Goal: Task Accomplishment & Management: Complete application form

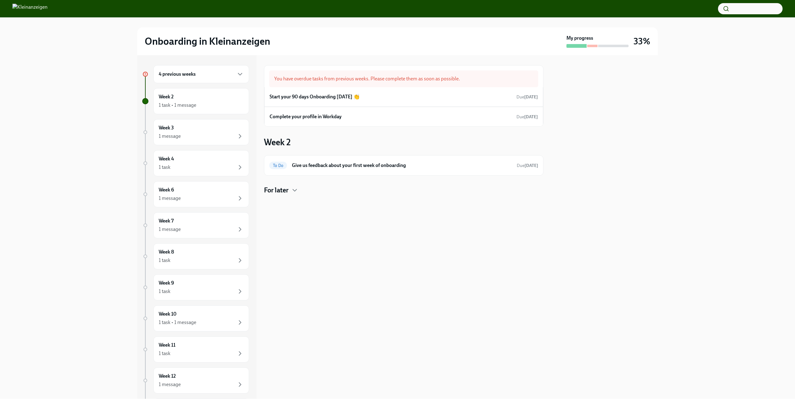
click at [210, 75] on div "4 previous weeks" at bounding box center [201, 73] width 85 height 7
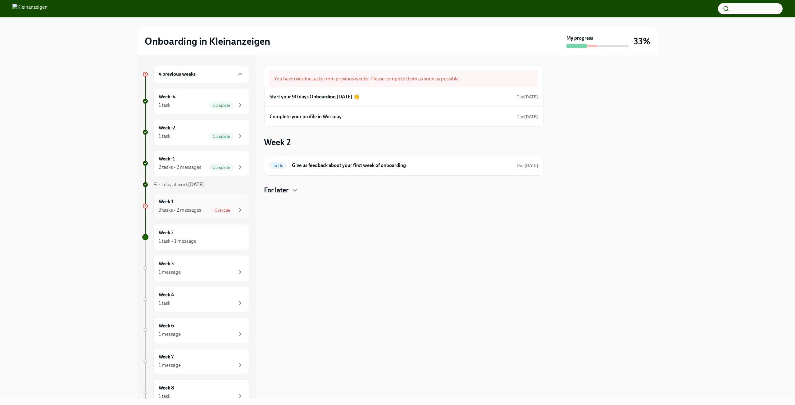
click at [200, 215] on div "Week 1 3 tasks • 2 messages Overdue" at bounding box center [201, 206] width 96 height 26
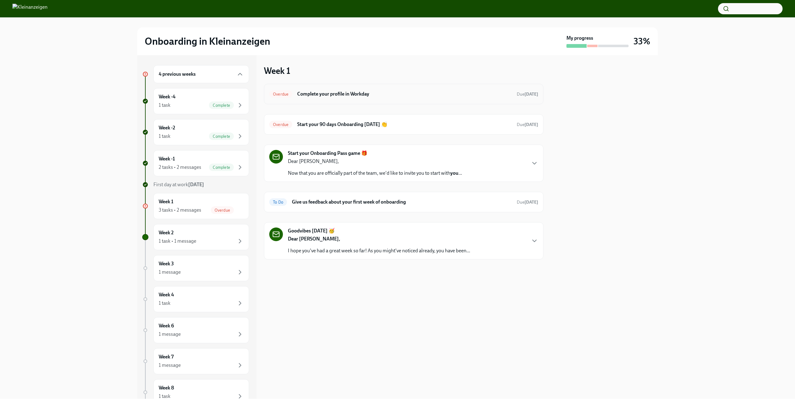
click at [396, 92] on h6 "Complete your profile in Workday" at bounding box center [404, 94] width 215 height 7
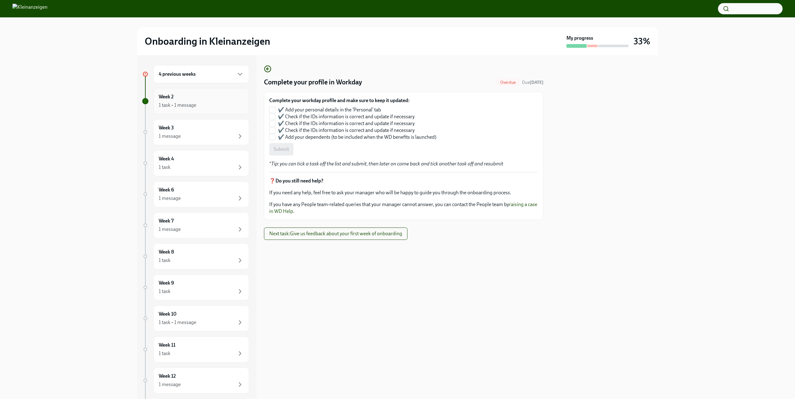
click at [202, 109] on div "1 task • 1 message" at bounding box center [201, 105] width 85 height 7
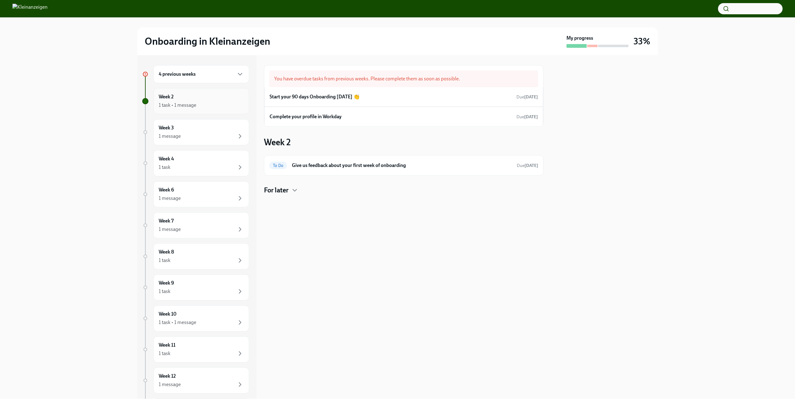
click at [199, 93] on div "Week 2 1 task • 1 message" at bounding box center [201, 101] width 96 height 26
click at [220, 79] on div "4 previous weeks" at bounding box center [201, 74] width 96 height 18
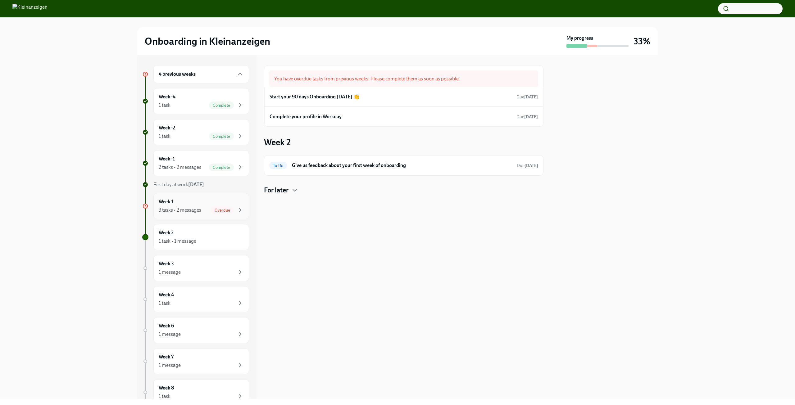
click at [195, 211] on div "3 tasks • 2 messages" at bounding box center [180, 210] width 43 height 7
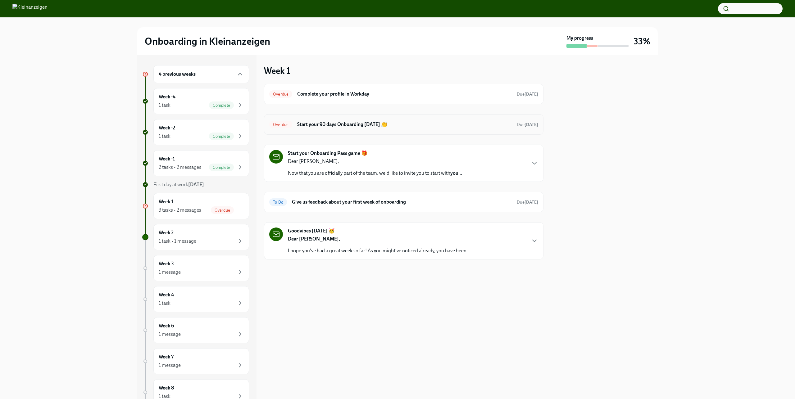
click at [358, 125] on h6 "Start your 90 days Onboarding [DATE] 👏" at bounding box center [404, 124] width 215 height 7
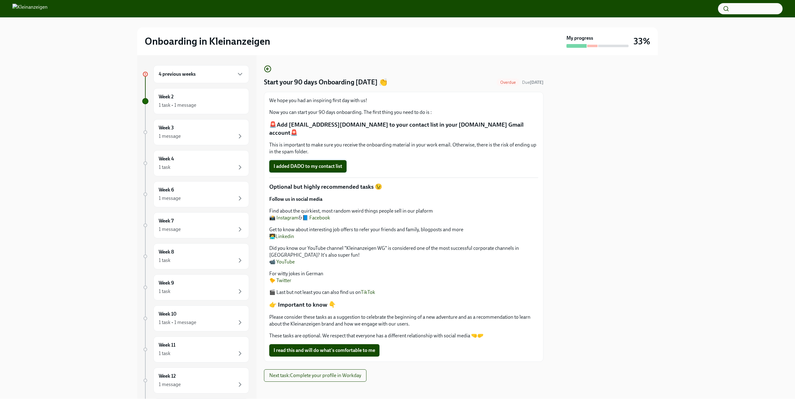
click at [308, 163] on span "I added DADO to my contact list" at bounding box center [307, 166] width 69 height 6
click at [326, 347] on span "I read this and will do what's comfortable to me" at bounding box center [324, 350] width 102 height 6
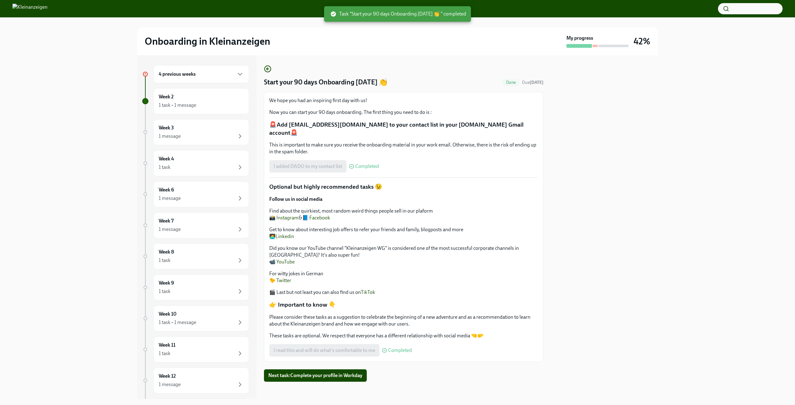
click at [192, 73] on h6 "4 previous weeks" at bounding box center [177, 74] width 37 height 7
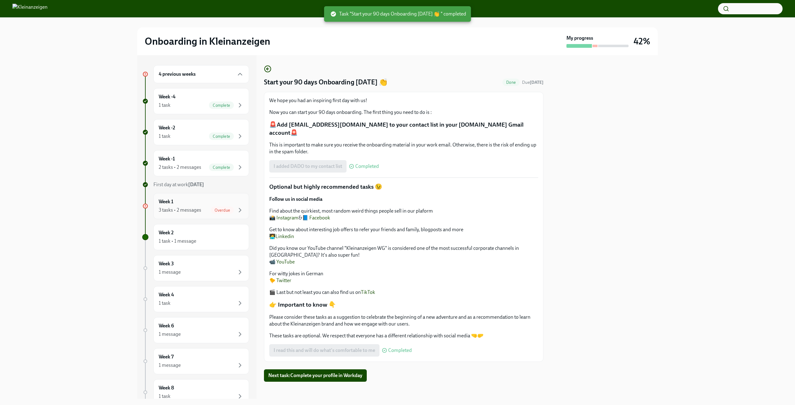
click at [195, 212] on div "3 tasks • 2 messages" at bounding box center [180, 210] width 43 height 7
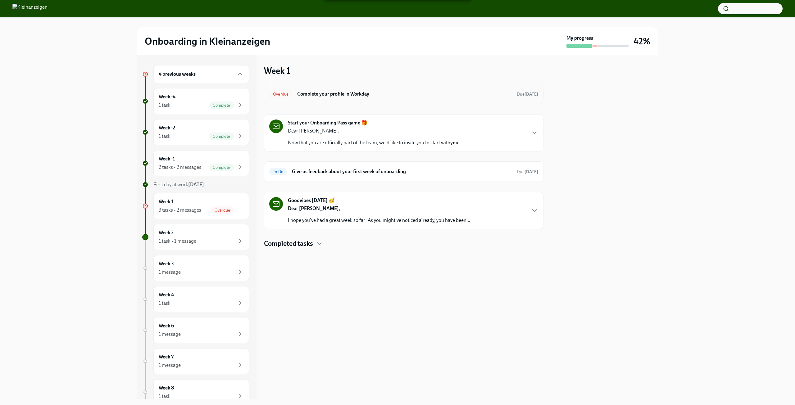
click at [397, 96] on h6 "Complete your profile in Workday" at bounding box center [404, 94] width 215 height 7
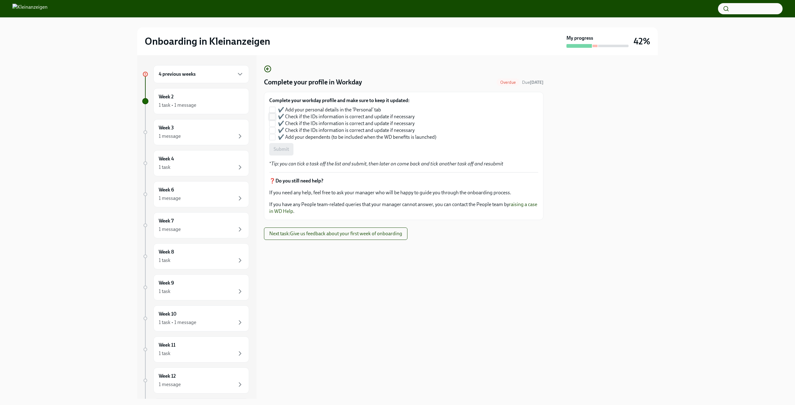
click at [270, 115] on input "✔️ Check if the IDs information is correct and update if necessary" at bounding box center [272, 117] width 6 height 6
checkbox input "true"
click at [270, 108] on input "✔️ Add your personal details in the ‘Personal’ tab" at bounding box center [272, 110] width 6 height 6
checkbox input "true"
click at [271, 123] on input "✔️ Check if the IDs information is correct and update if necessary" at bounding box center [272, 124] width 6 height 6
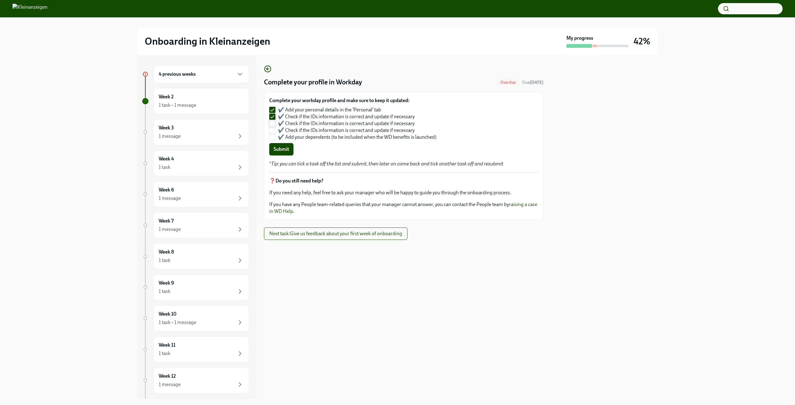
checkbox input "true"
click at [273, 129] on input "✔️ Check if the IDs information is correct and update if necessary" at bounding box center [272, 131] width 6 height 6
checkbox input "true"
click at [273, 138] on input "✔️ Add your dependents (to be included when the WD benefits is launched)" at bounding box center [272, 137] width 6 height 6
checkbox input "true"
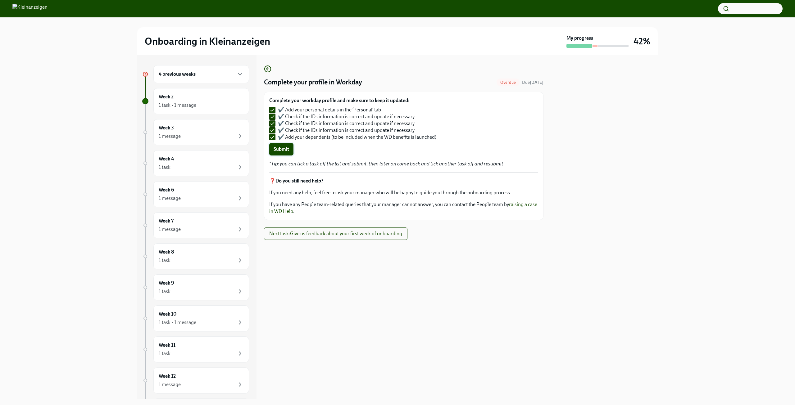
click at [275, 150] on span "Submit" at bounding box center [281, 149] width 16 height 6
checkbox input "false"
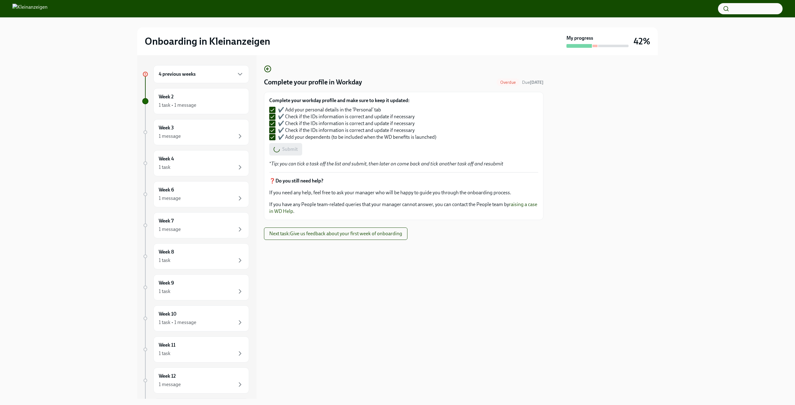
checkbox input "false"
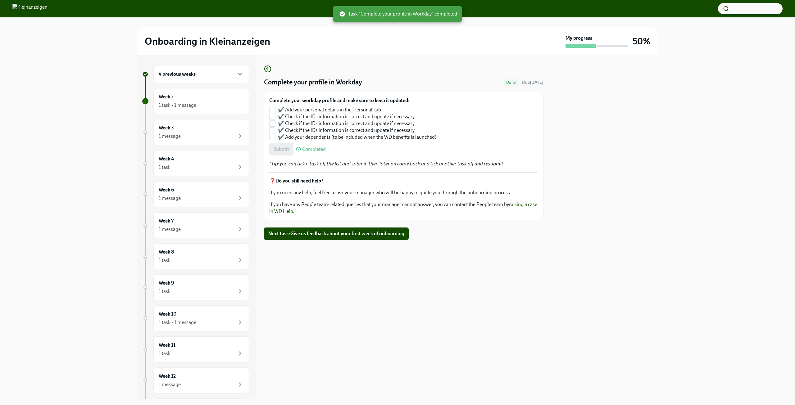
click at [231, 73] on div "4 previous weeks" at bounding box center [201, 73] width 85 height 7
checkbox input "true"
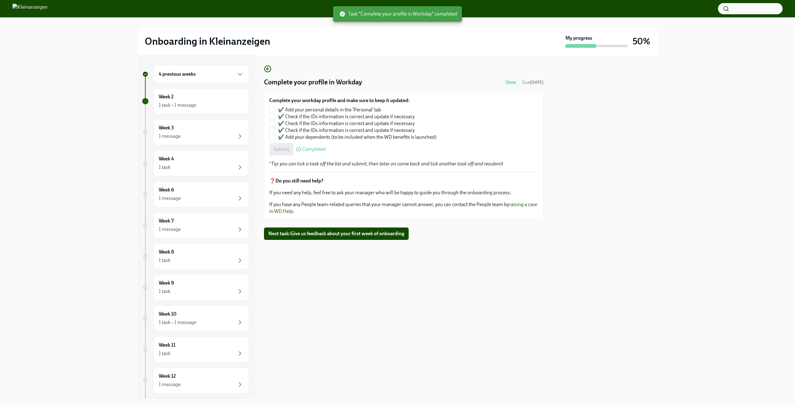
checkbox input "true"
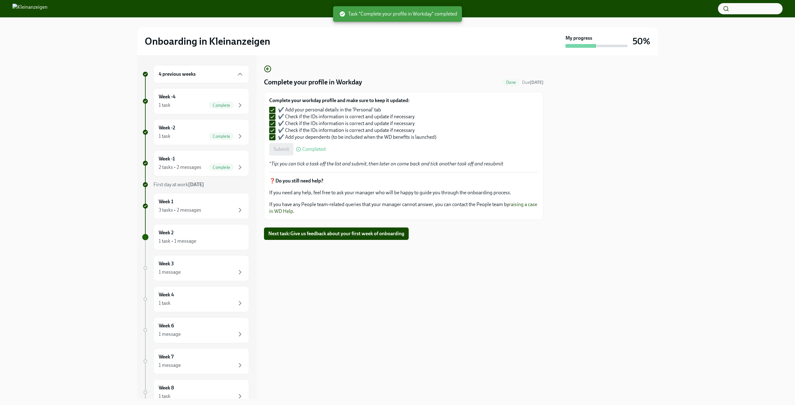
click at [216, 74] on div "4 previous weeks" at bounding box center [201, 73] width 85 height 7
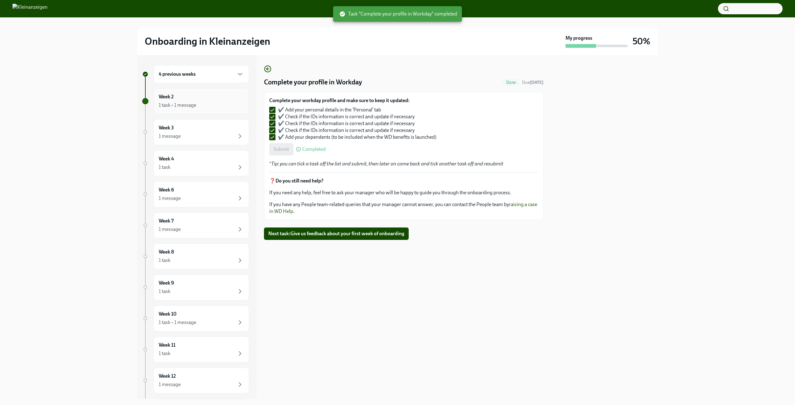
click at [206, 103] on div "1 task • 1 message" at bounding box center [201, 105] width 85 height 7
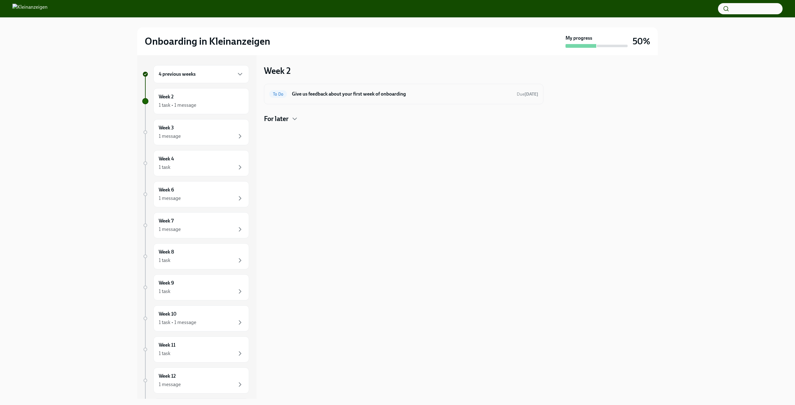
click at [362, 95] on h6 "Give us feedback about your first week of onboarding" at bounding box center [402, 94] width 220 height 7
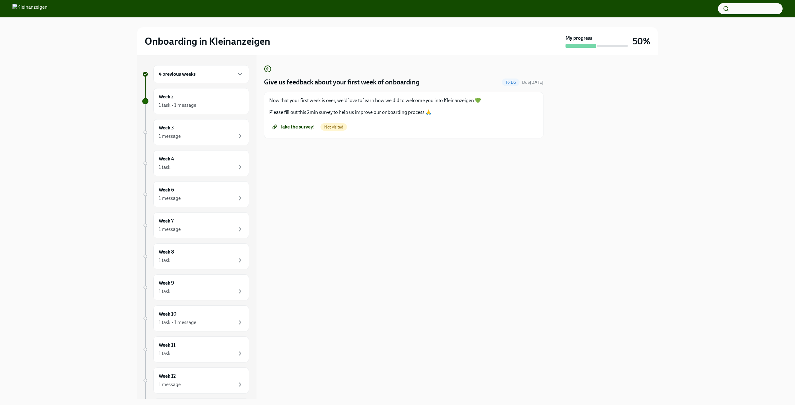
click at [282, 125] on span "Take the survey!" at bounding box center [293, 127] width 41 height 6
click at [190, 135] on div "1 message" at bounding box center [201, 136] width 85 height 7
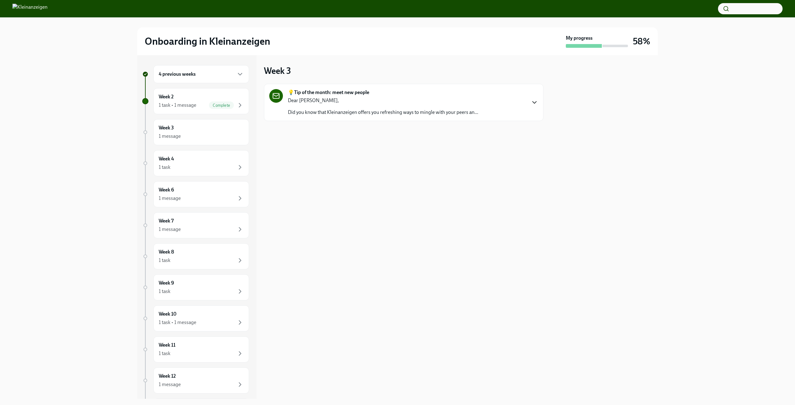
click at [537, 104] on icon "button" at bounding box center [534, 102] width 7 height 7
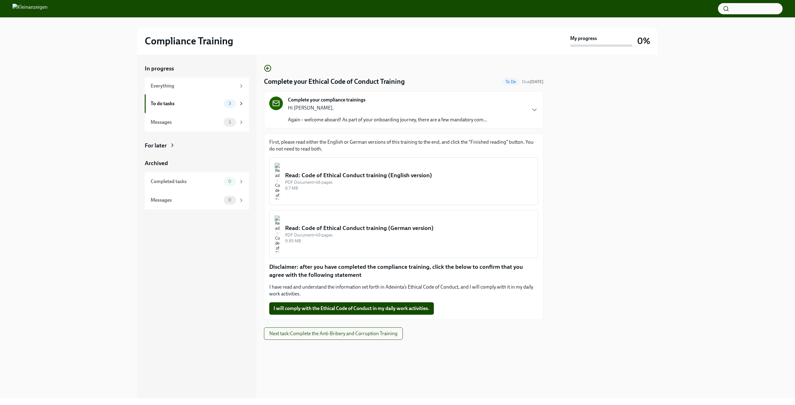
click at [352, 176] on div "Read: Code of Ethical Conduct training (English version)" at bounding box center [409, 175] width 248 height 8
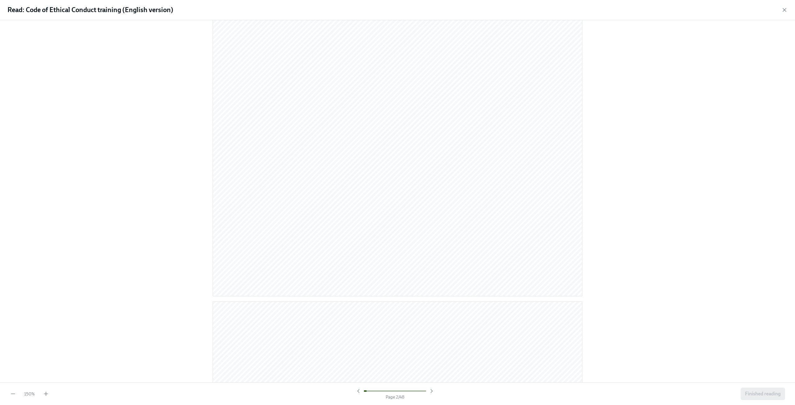
scroll to position [248, 0]
